Goal: Transaction & Acquisition: Purchase product/service

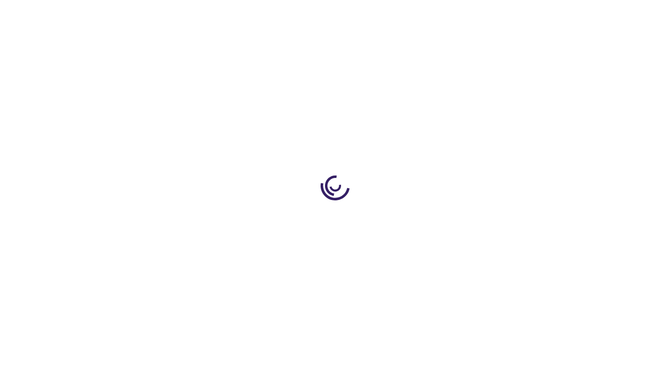
type input "0"
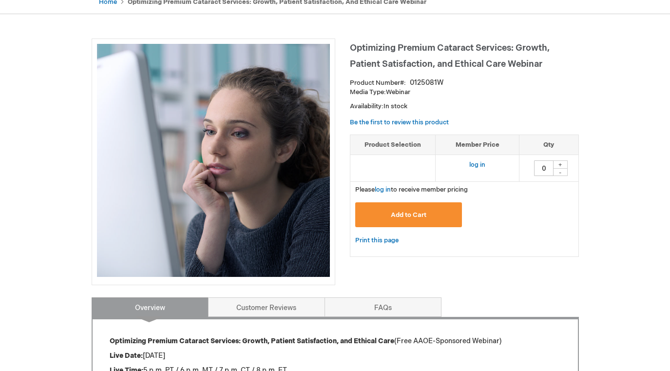
scroll to position [108, 0]
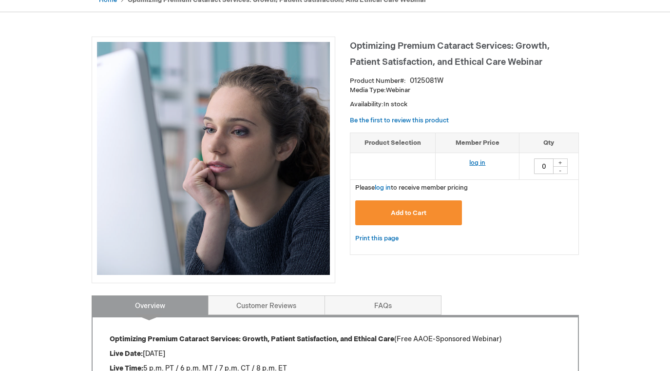
click at [479, 160] on link "log in" at bounding box center [477, 163] width 16 height 8
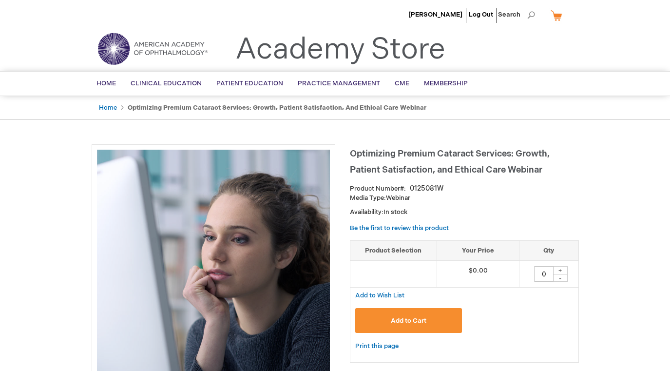
click at [407, 320] on span "Add to Cart" at bounding box center [409, 321] width 36 height 8
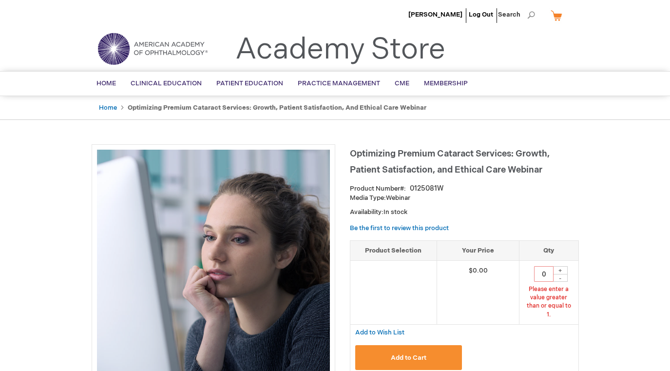
click at [558, 17] on link "My Cart" at bounding box center [559, 15] width 23 height 17
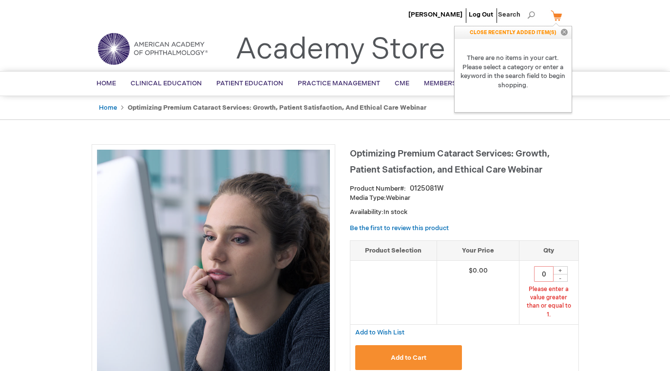
click at [412, 354] on span "Add to Cart" at bounding box center [409, 358] width 36 height 8
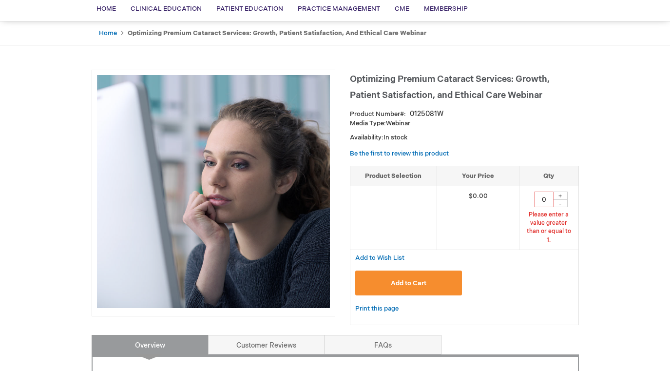
scroll to position [79, 0]
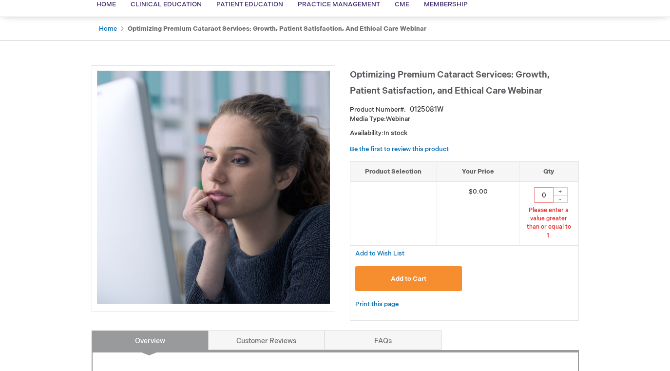
click at [413, 275] on span "Add to Cart" at bounding box center [409, 279] width 36 height 8
click at [409, 275] on span "Add to Cart" at bounding box center [409, 279] width 36 height 8
type input "01"
click at [429, 268] on button "Add to Cart" at bounding box center [408, 278] width 107 height 25
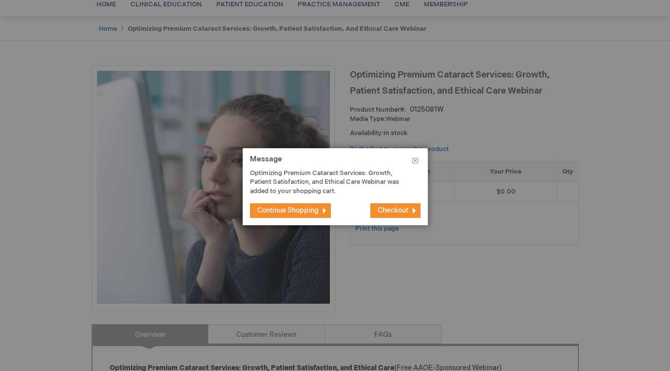
click at [392, 207] on span "Checkout" at bounding box center [392, 210] width 31 height 8
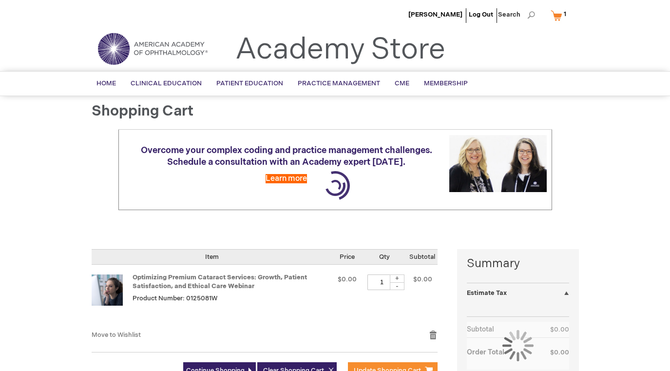
select select "US"
select select "13"
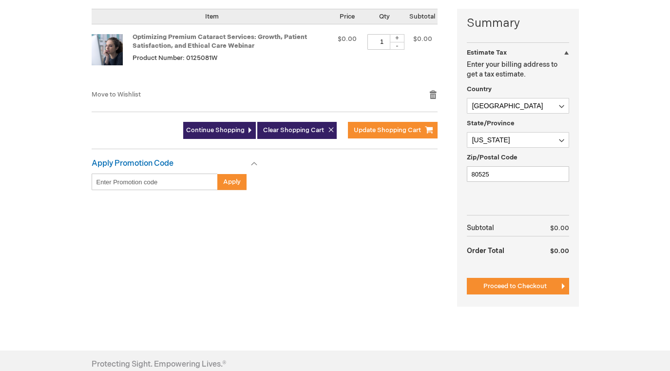
scroll to position [253, 0]
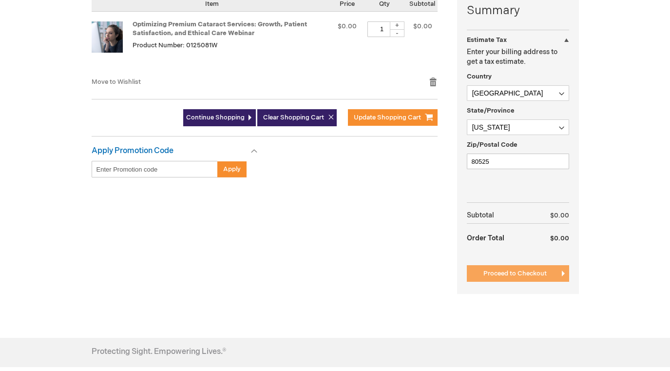
click at [510, 269] on span "Proceed to Checkout" at bounding box center [514, 273] width 63 height 8
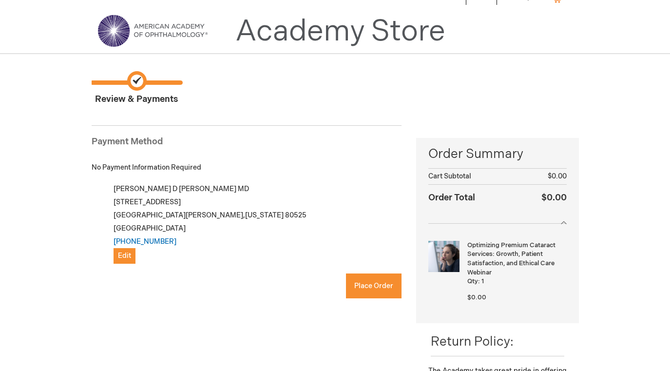
scroll to position [35, 0]
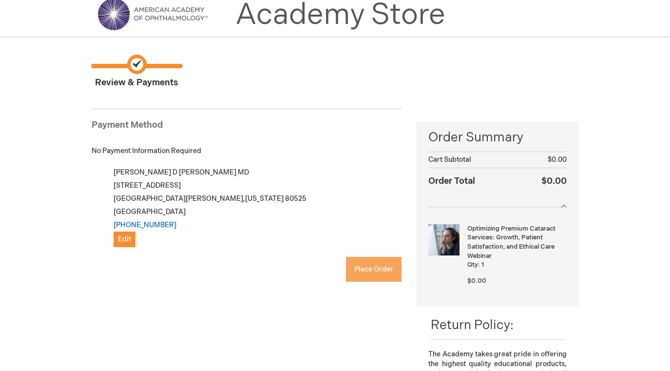
click at [390, 273] on button "Place Order" at bounding box center [374, 269] width 56 height 25
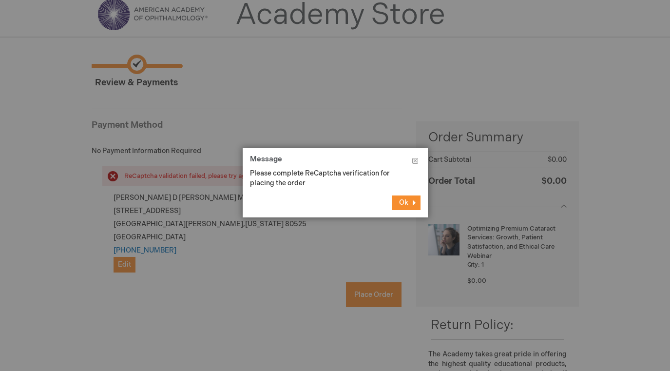
click at [392, 201] on button "Ok" at bounding box center [406, 202] width 29 height 15
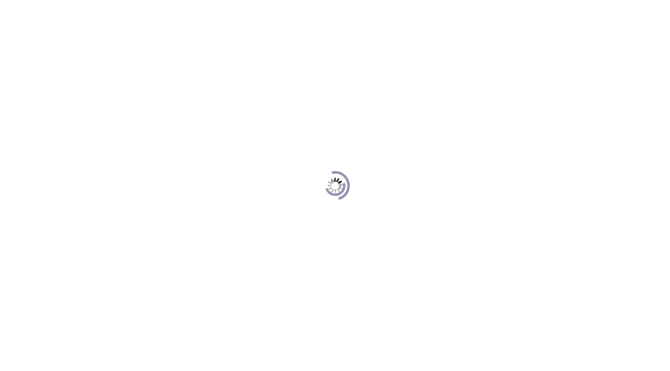
scroll to position [35, 0]
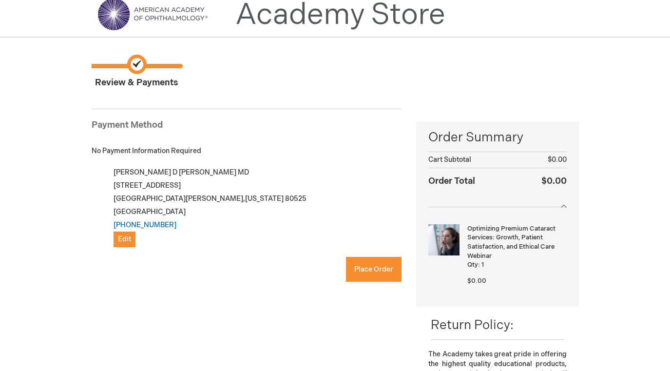
checkbox input "true"
click at [368, 268] on span "Place Order" at bounding box center [373, 269] width 39 height 8
